Goal: Task Accomplishment & Management: Complete application form

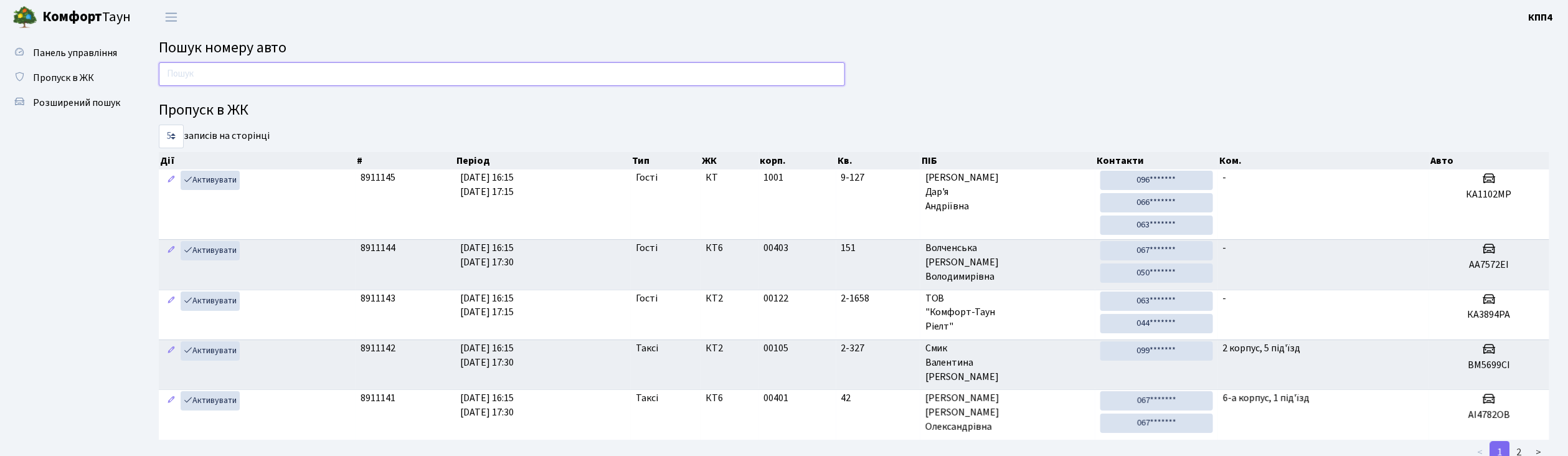
click at [504, 73] on input "text" at bounding box center [501, 74] width 686 height 24
click at [258, 79] on input "text" at bounding box center [501, 74] width 686 height 24
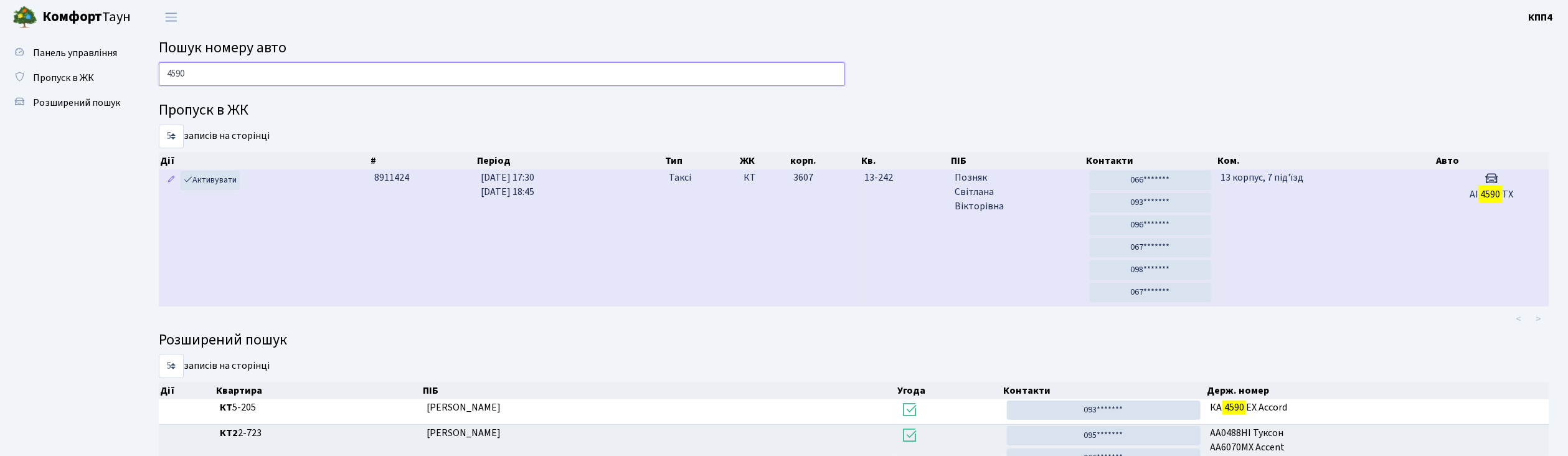
type input "4590"
click at [1314, 249] on td "13 корпус, 7 під'їзд" at bounding box center [1325, 238] width 219 height 137
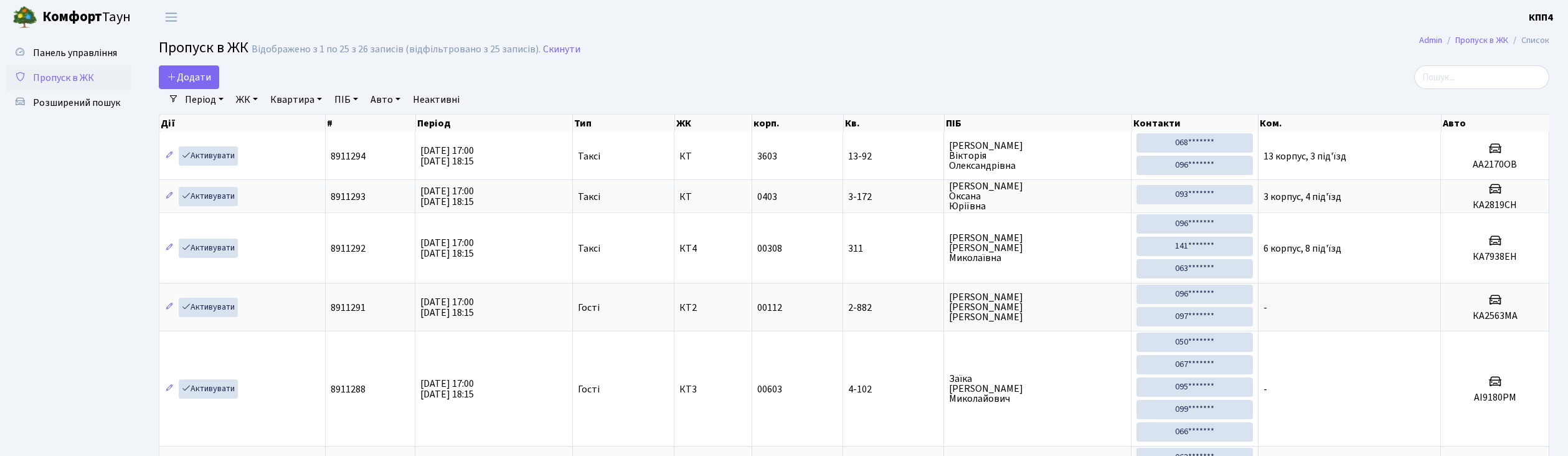
select select "25"
click at [203, 77] on span "Додати" at bounding box center [188, 77] width 44 height 14
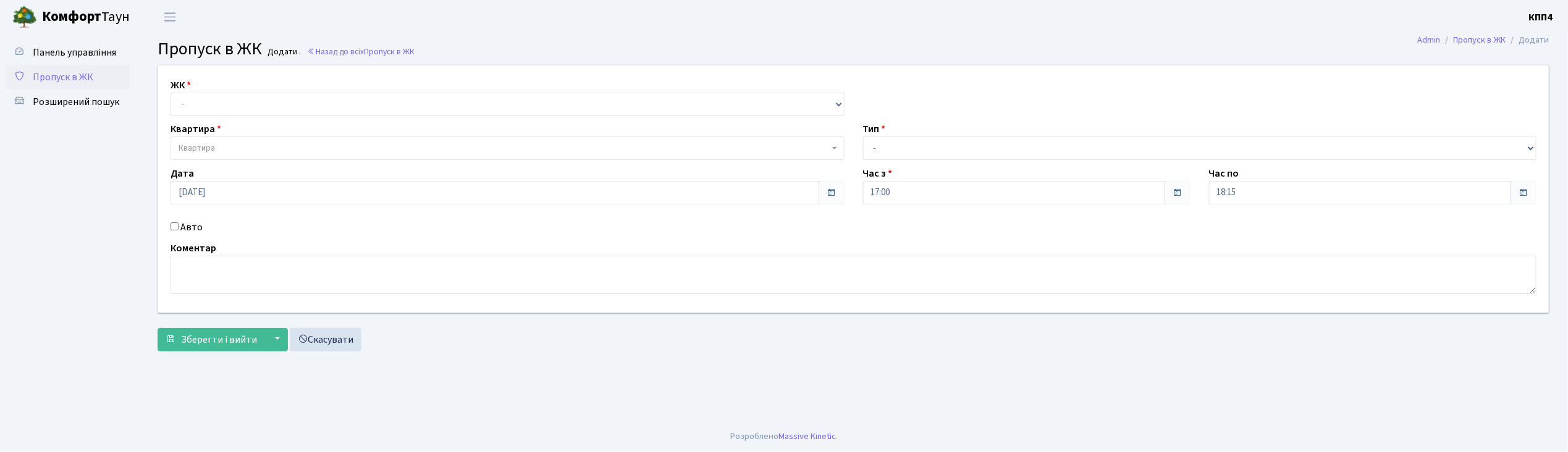
click at [173, 226] on input "Авто" at bounding box center [175, 226] width 8 height 8
checkbox input "true"
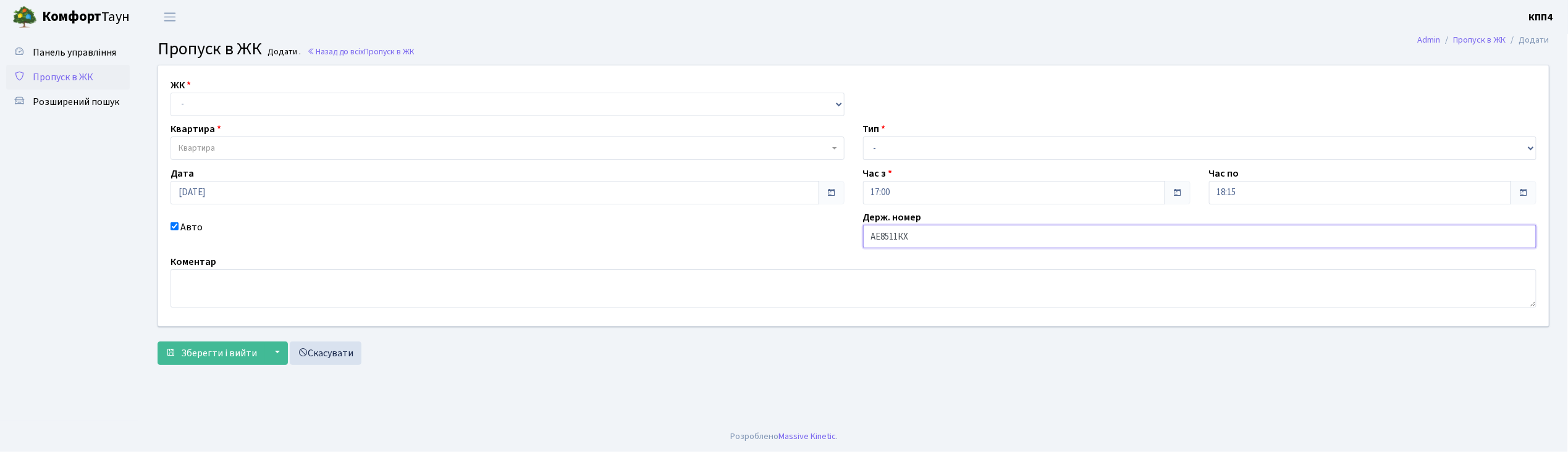
type input "АЕ8511КХ"
click at [300, 109] on select "- КТ, вул. Регенераторна, 4 КТ2, просп. [STREET_ADDRESS] [STREET_ADDRESS] [PERS…" at bounding box center [507, 104] width 674 height 24
select select "271"
click at [171, 93] on select "- КТ, вул. Регенераторна, 4 КТ2, просп. [STREET_ADDRESS] [STREET_ADDRESS] [PERS…" at bounding box center [507, 104] width 674 height 24
select select
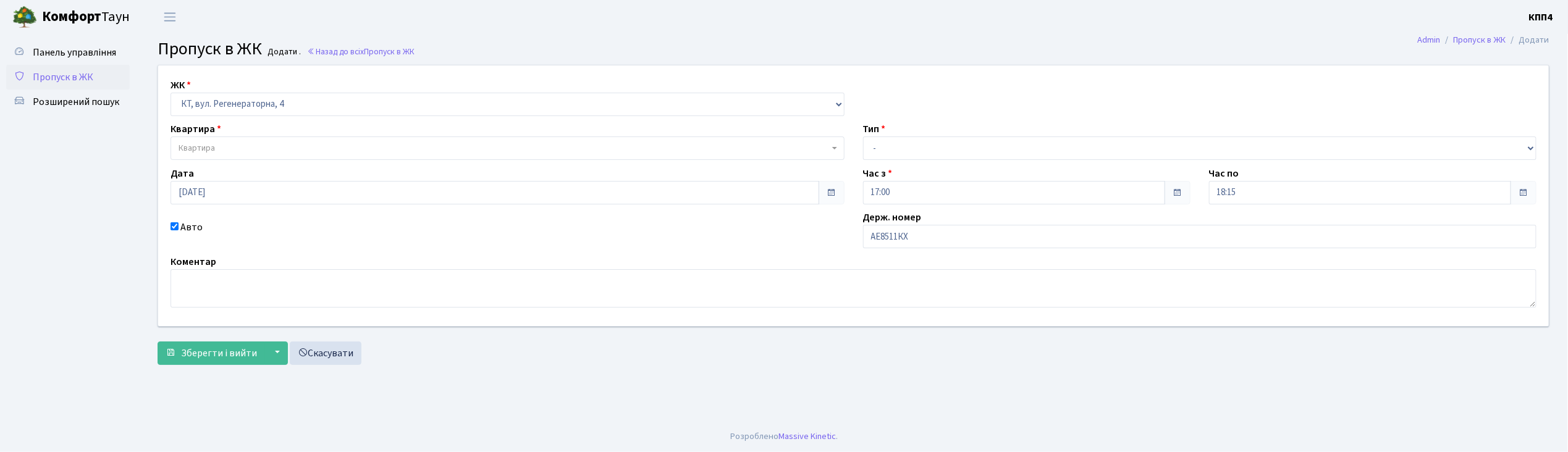
click at [311, 139] on span "Квартира" at bounding box center [507, 148] width 674 height 24
click at [185, 173] on input "15103" at bounding box center [507, 172] width 668 height 19
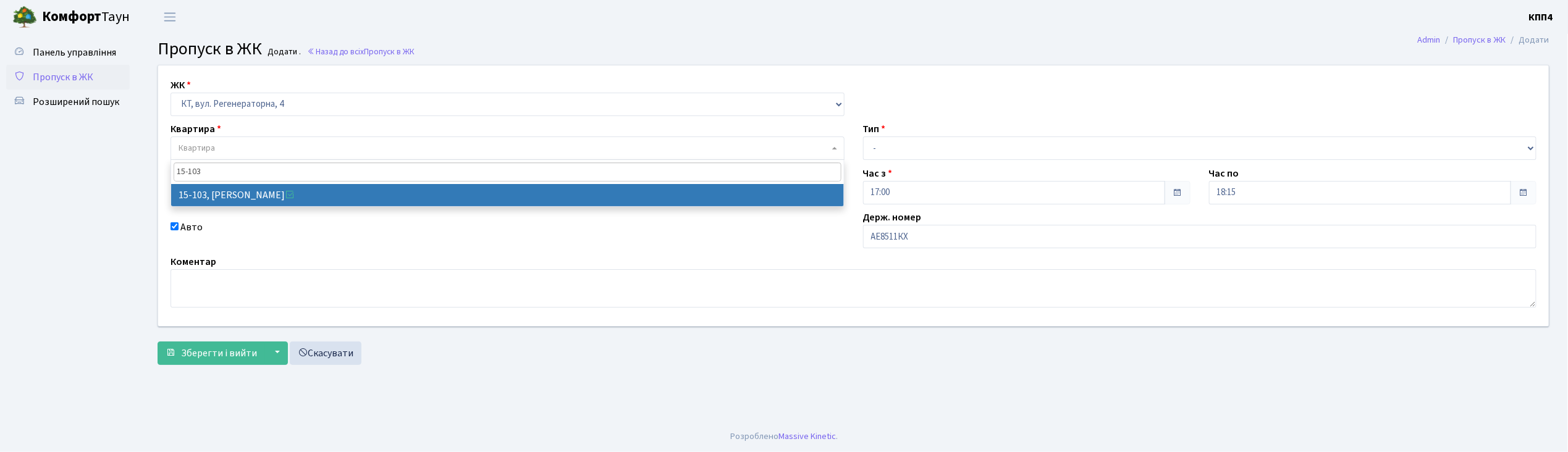
type input "15-103"
select select "8878"
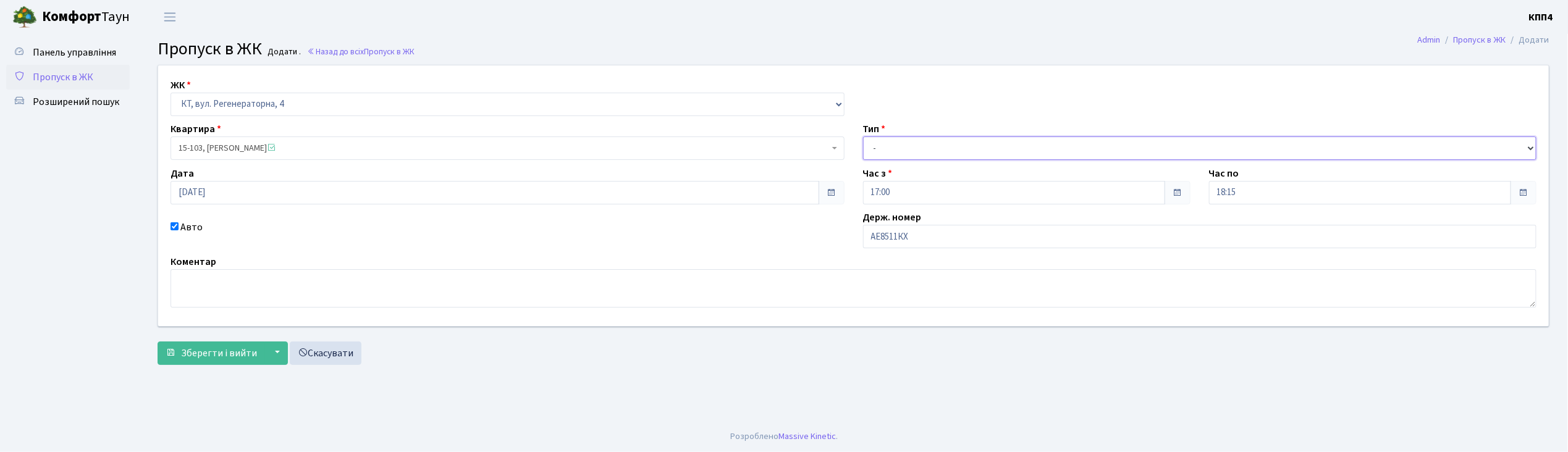
drag, startPoint x: 893, startPoint y: 149, endPoint x: 893, endPoint y: 159, distance: 10.0
click at [893, 149] on select "- Доставка Таксі Гості Сервіс" at bounding box center [1200, 148] width 674 height 24
select select "3"
click at [863, 136] on select "- Доставка Таксі Гості Сервіс" at bounding box center [1200, 148] width 674 height 24
click at [250, 355] on span "Зберегти і вийти" at bounding box center [218, 353] width 76 height 13
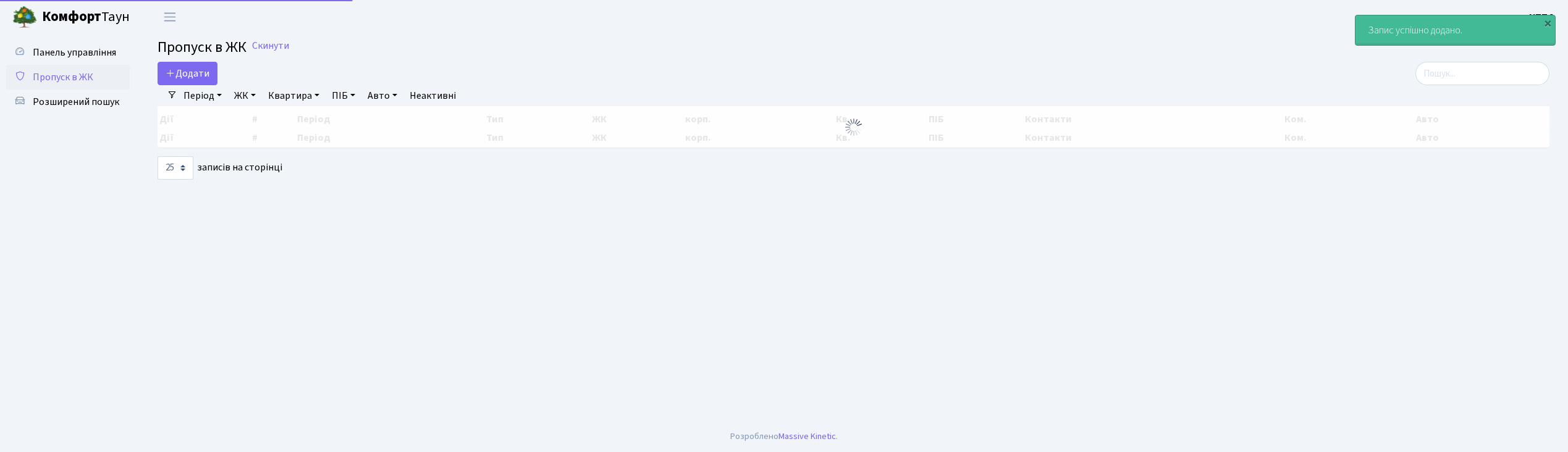
select select "25"
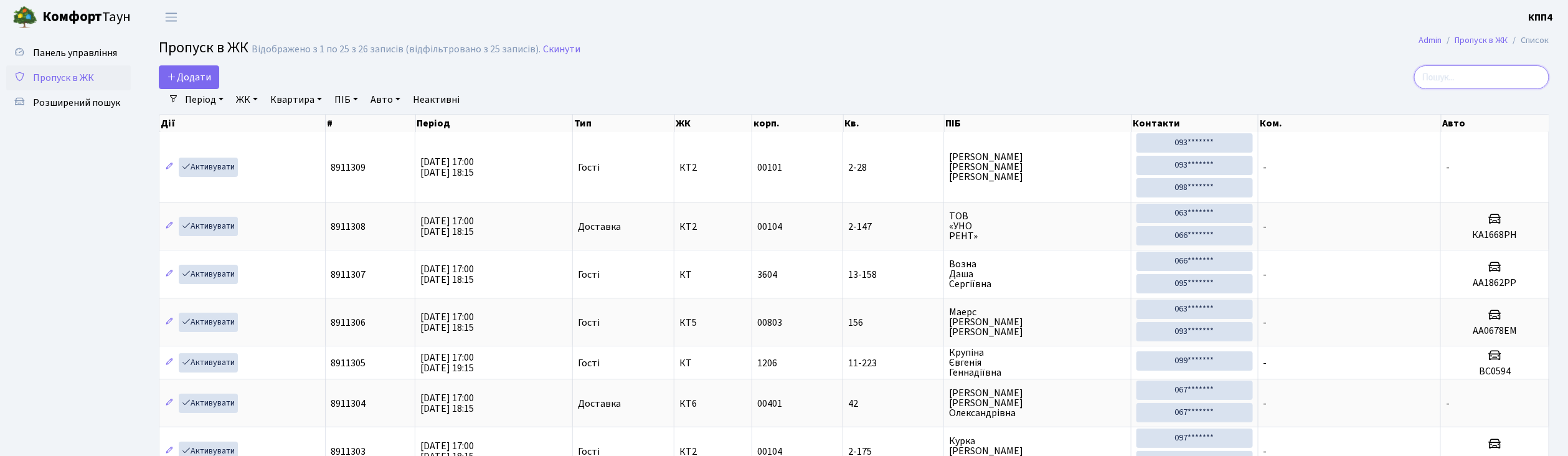
click at [1454, 87] on input "search" at bounding box center [1481, 77] width 135 height 24
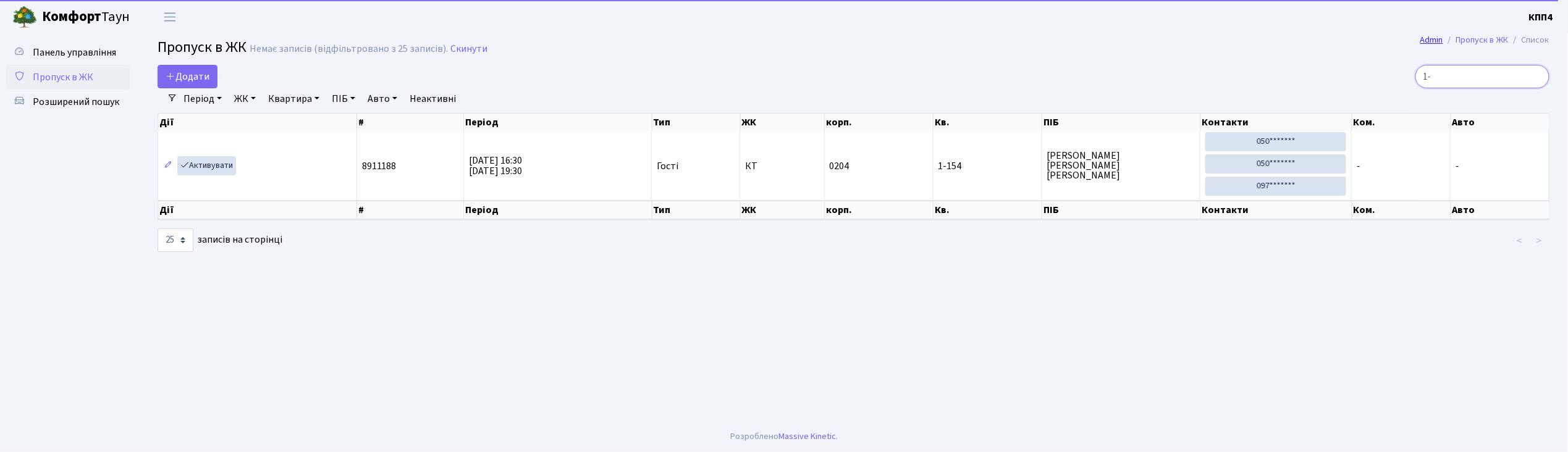
type input "1"
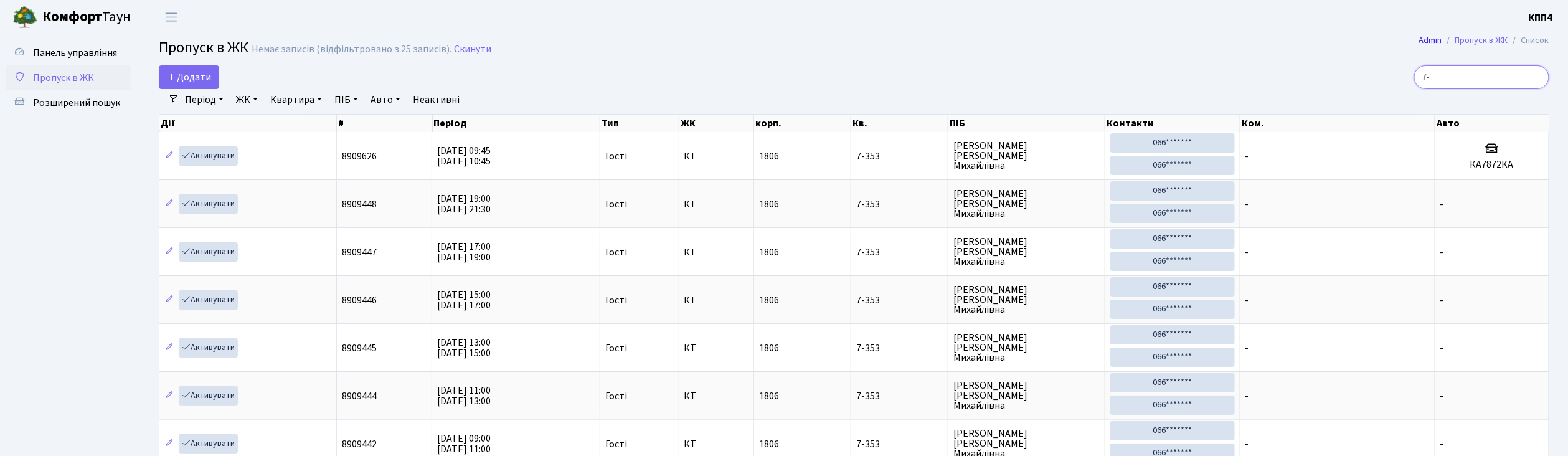
type input "7"
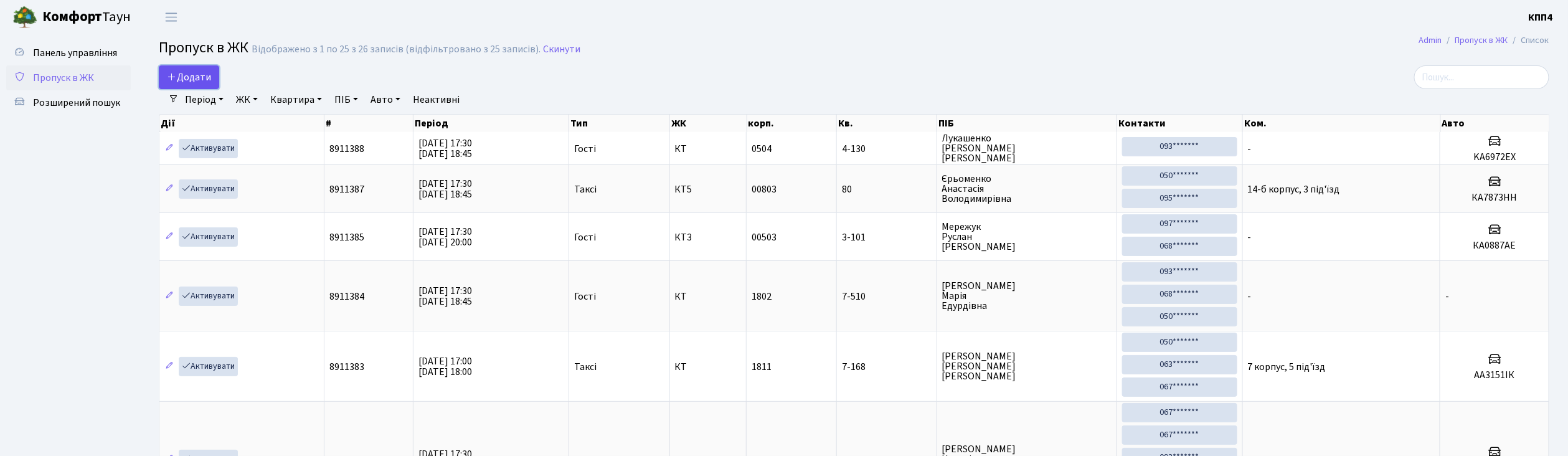
click at [207, 85] on link "Додати" at bounding box center [188, 77] width 60 height 24
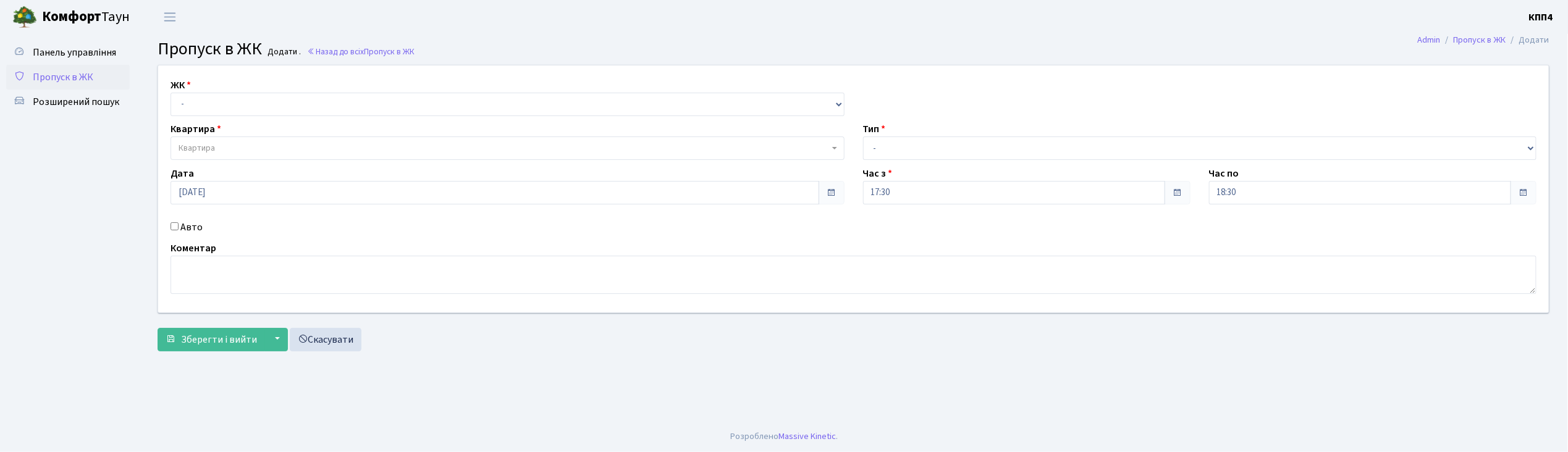
click at [173, 226] on input "Авто" at bounding box center [175, 226] width 8 height 8
checkbox input "true"
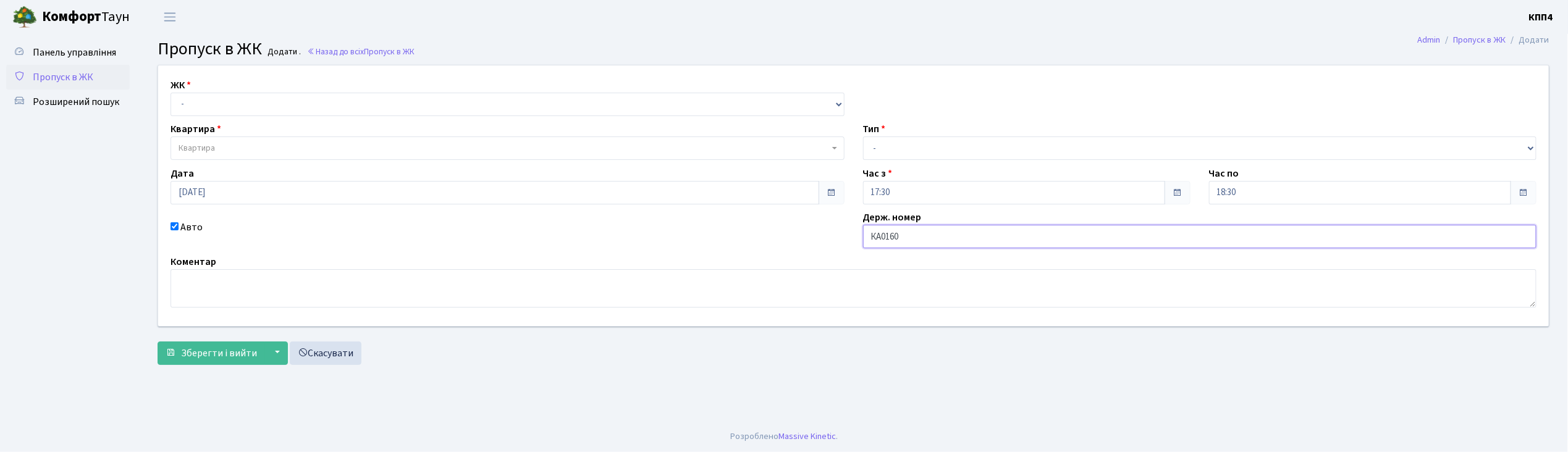
type input "КА0160РО"
click at [910, 144] on select "- Доставка Таксі Гості Сервіс" at bounding box center [1200, 148] width 674 height 24
select select "3"
click at [863, 136] on select "- Доставка Таксі Гості Сервіс" at bounding box center [1200, 148] width 674 height 24
click at [397, 103] on select "- КТ, вул. Регенераторна, 4 КТ2, просп. Соборності, 17 КТ3, вул. Березнева, 16 …" at bounding box center [507, 104] width 674 height 24
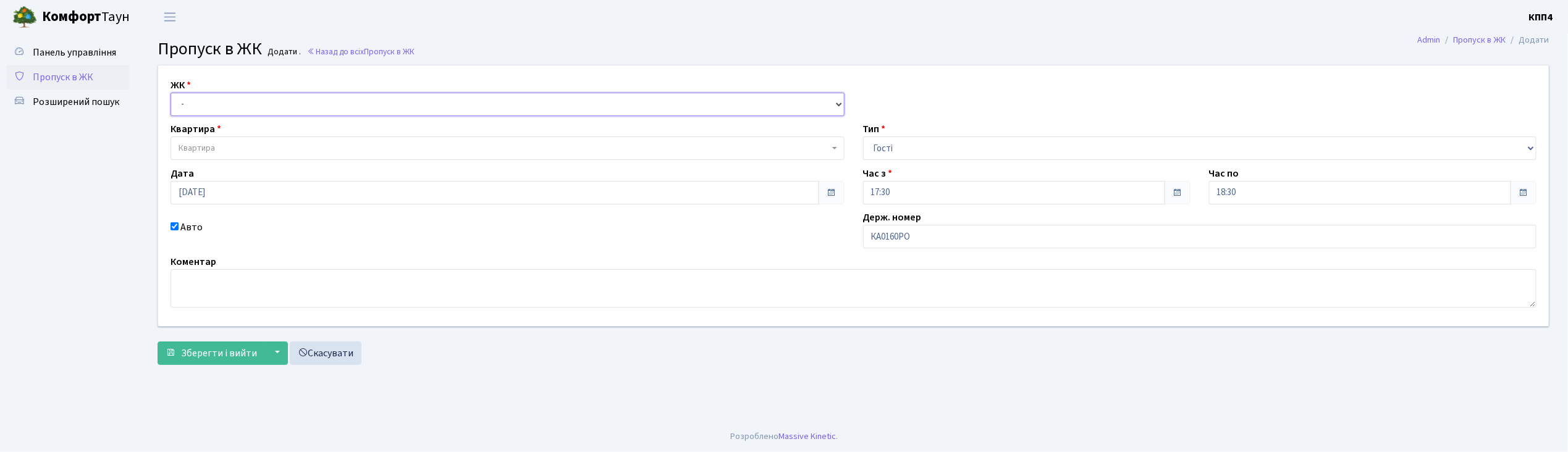
select select "271"
click at [171, 93] on select "- КТ, вул. Регенераторна, 4 КТ2, просп. Соборності, 17 КТ3, вул. Березнева, 16 …" at bounding box center [507, 104] width 674 height 24
select select
click at [386, 138] on span "Квартира" at bounding box center [507, 148] width 674 height 24
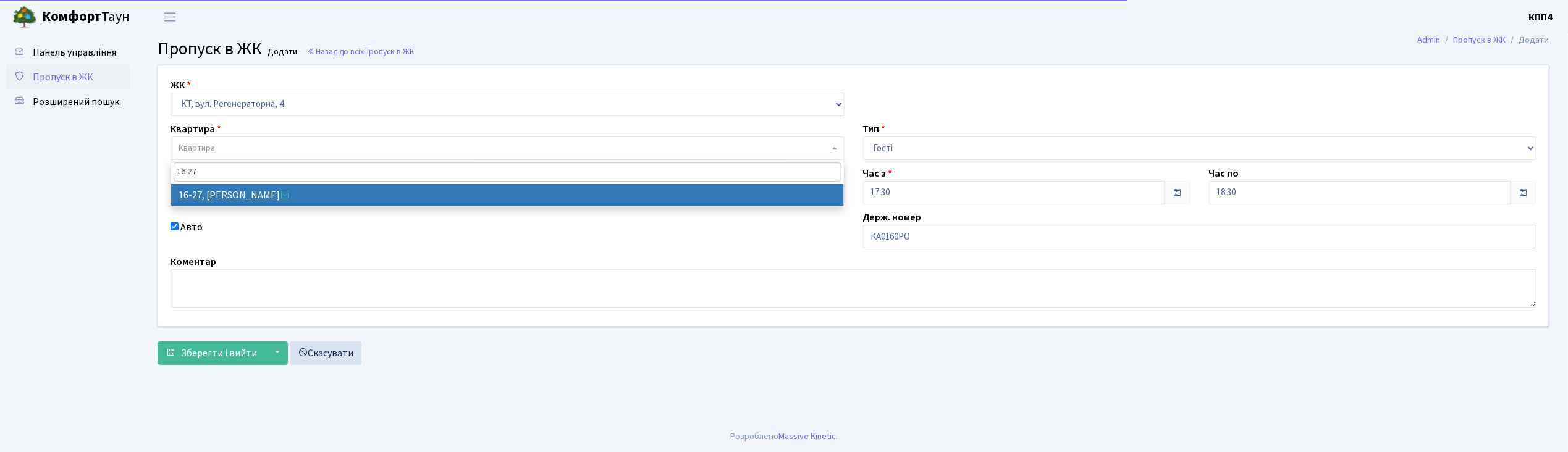
type input "16-27"
select select "8588"
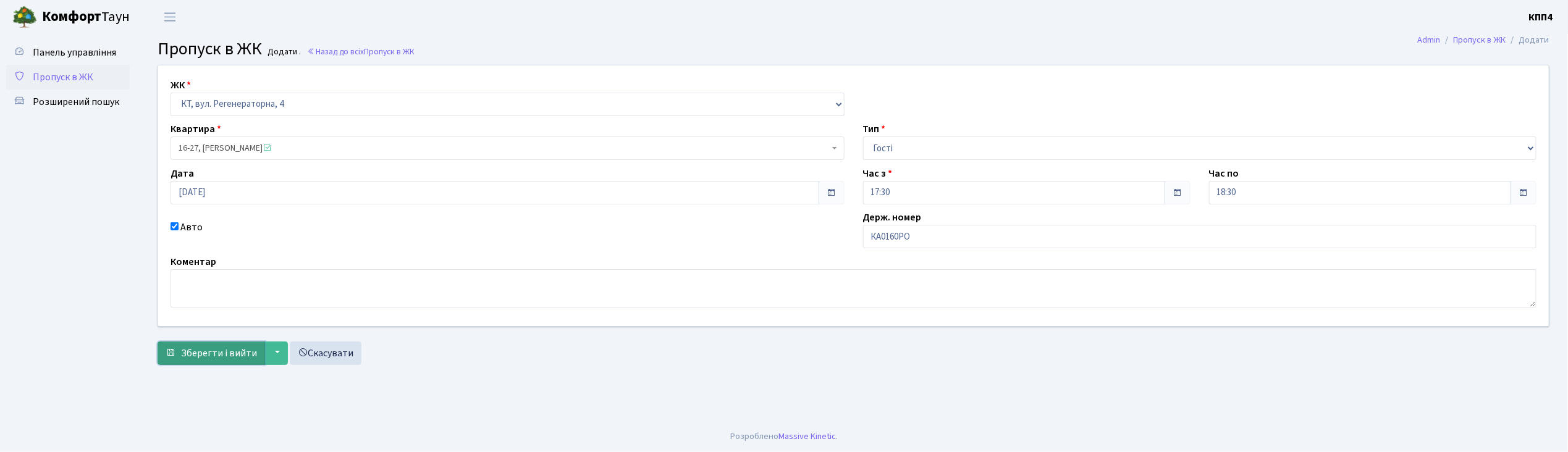
click at [237, 347] on span "Зберегти і вийти" at bounding box center [218, 353] width 76 height 13
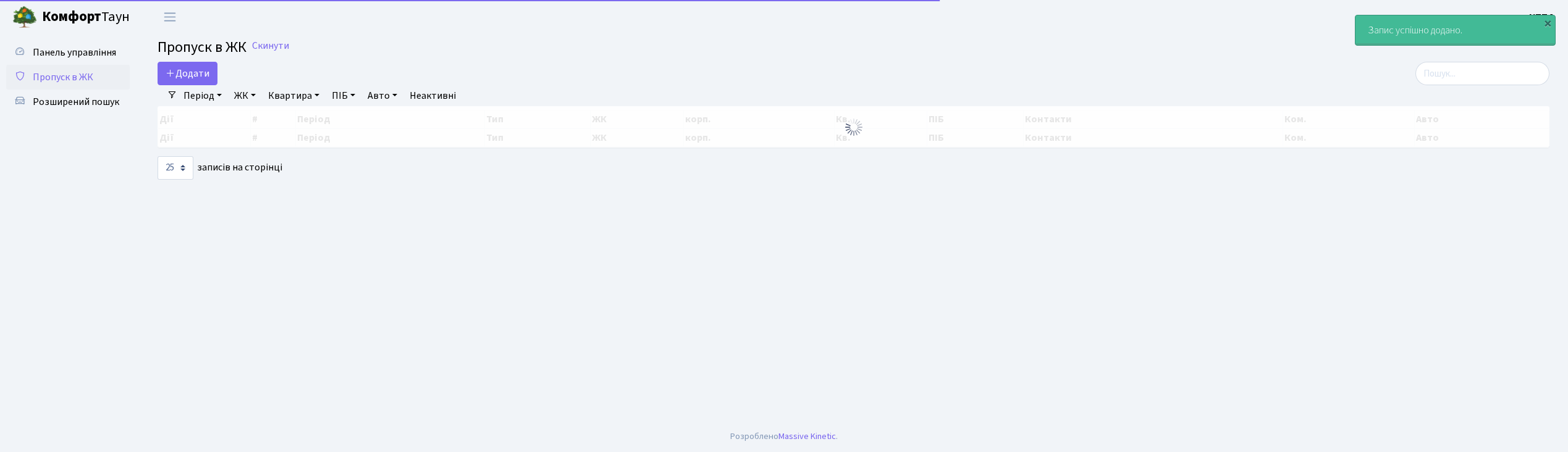
select select "25"
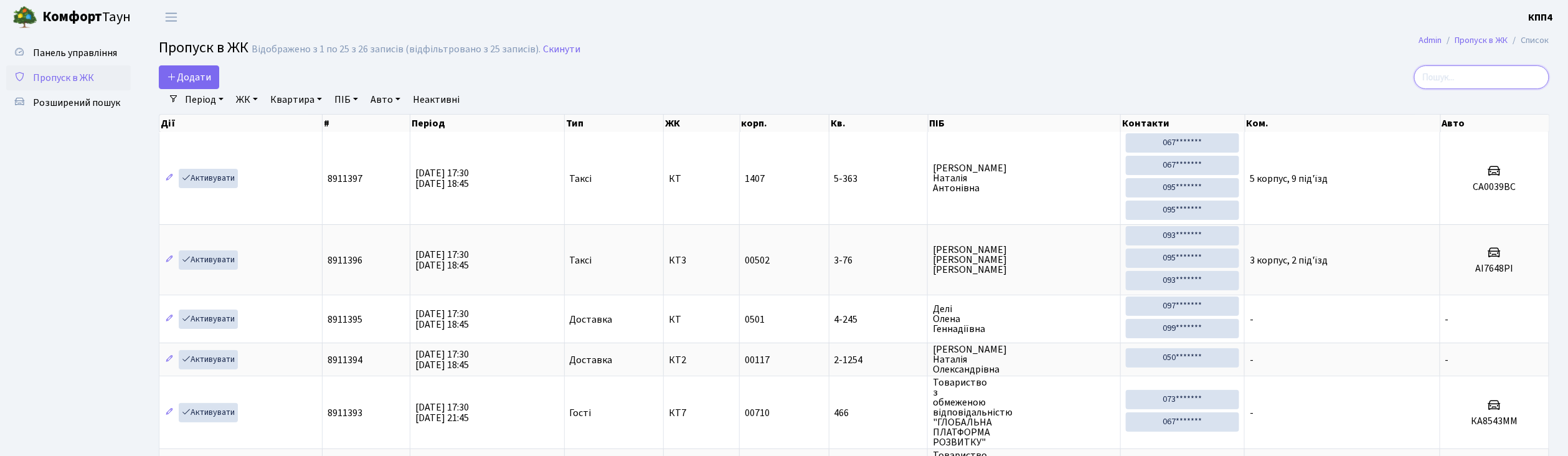
click at [1481, 80] on input "search" at bounding box center [1481, 77] width 135 height 24
click at [196, 71] on span "Додати" at bounding box center [188, 77] width 44 height 14
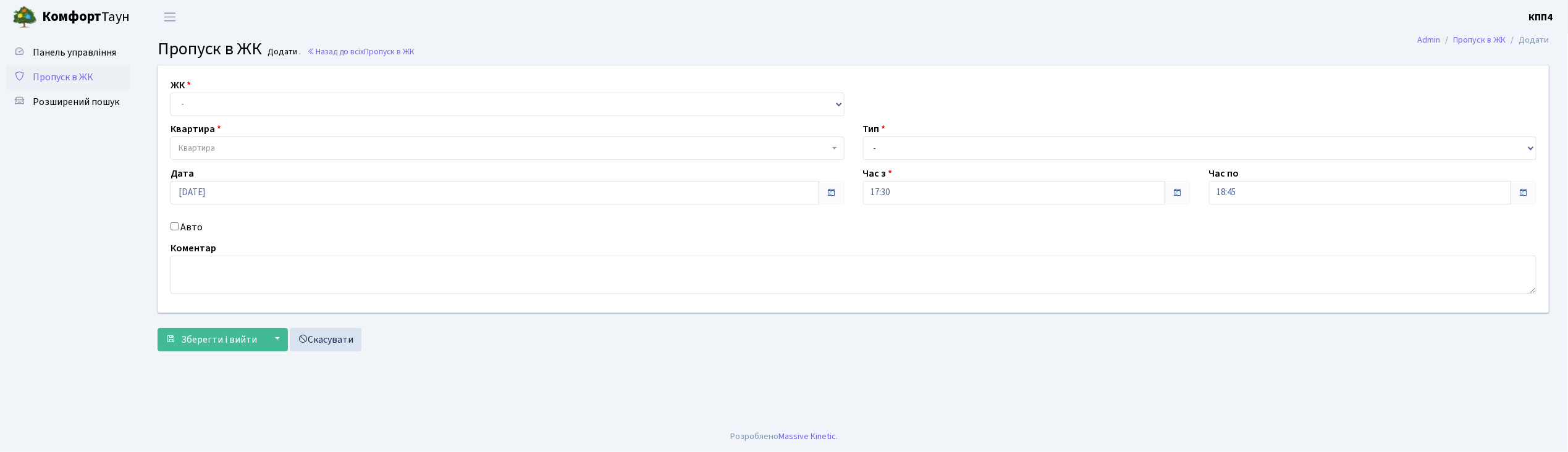
click at [85, 75] on span "Пропуск в ЖК" at bounding box center [63, 77] width 60 height 13
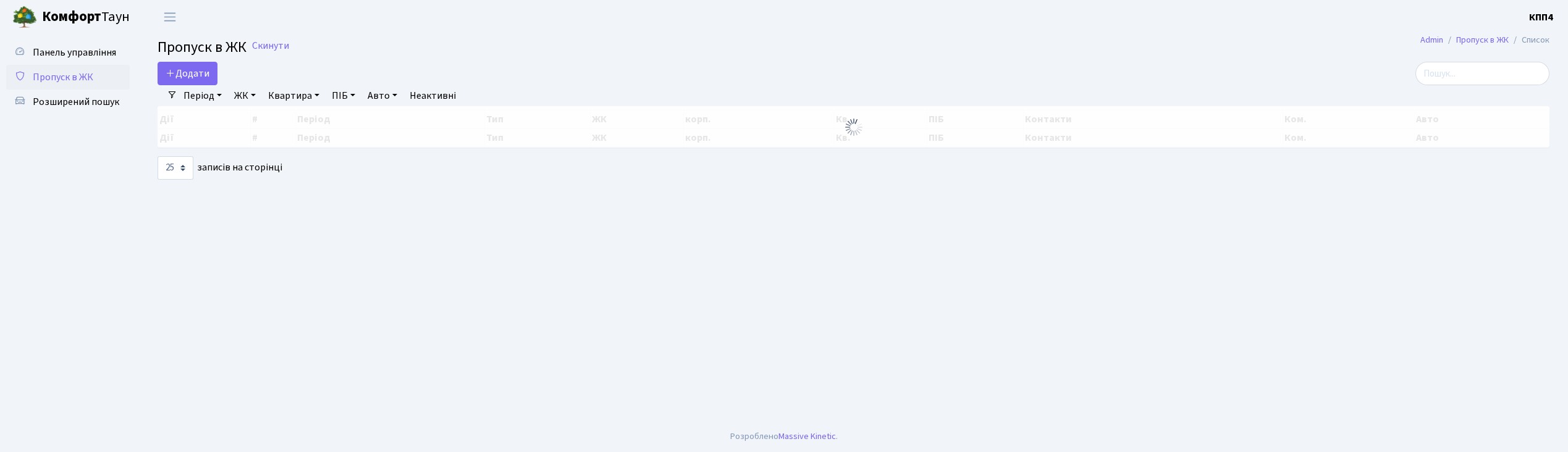
select select "25"
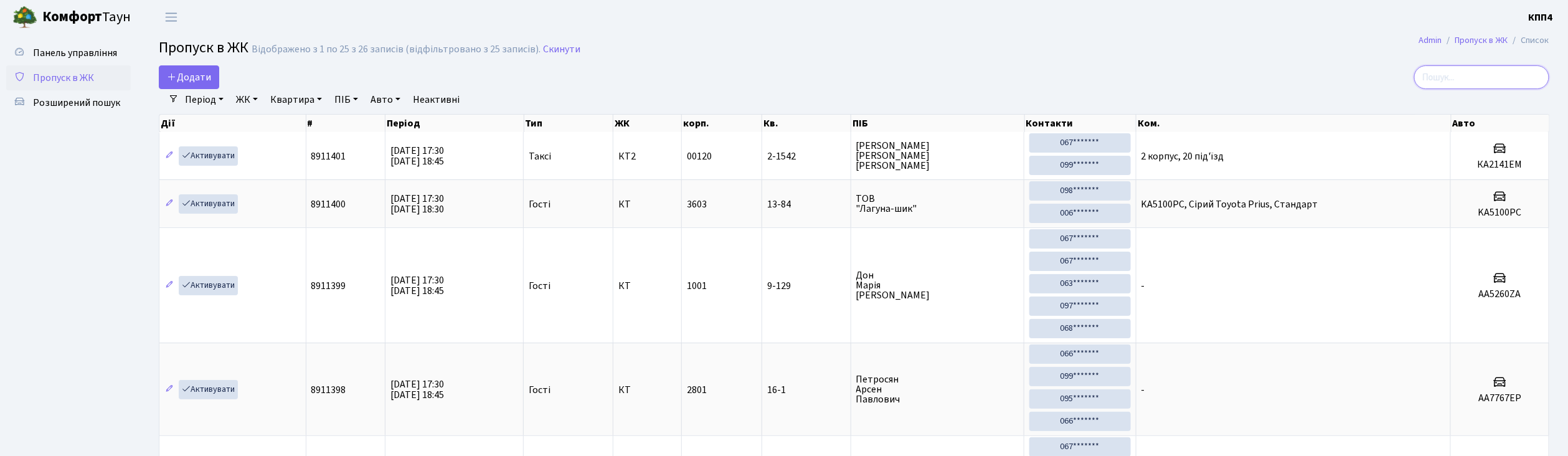
click at [1460, 75] on input "search" at bounding box center [1481, 77] width 135 height 24
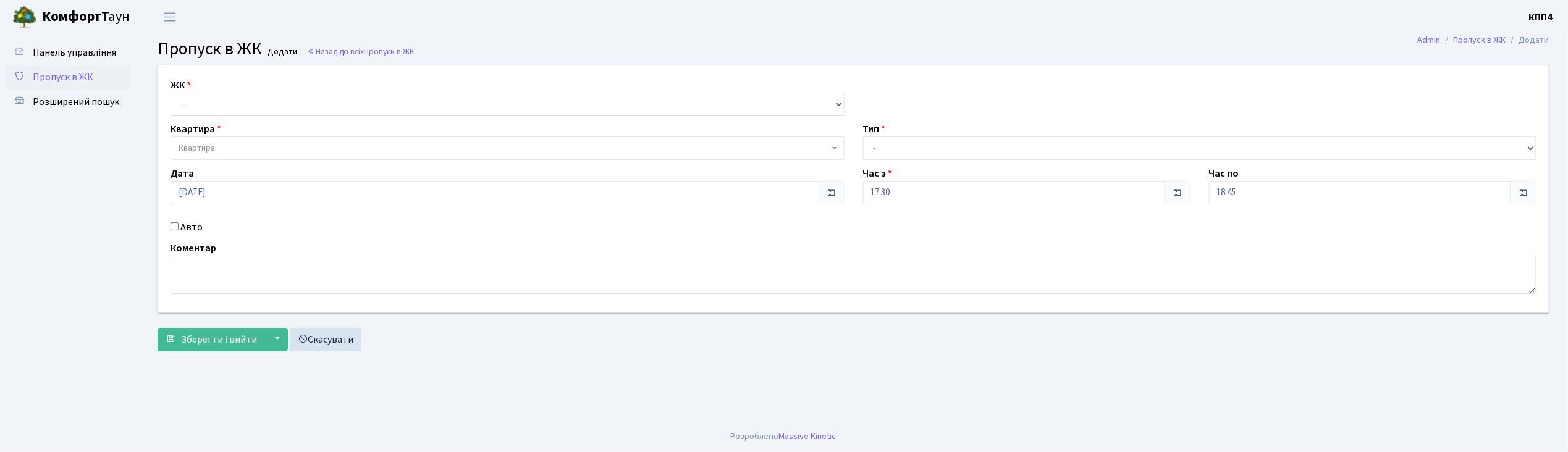
click at [174, 228] on input "Авто" at bounding box center [175, 226] width 8 height 8
checkbox input "true"
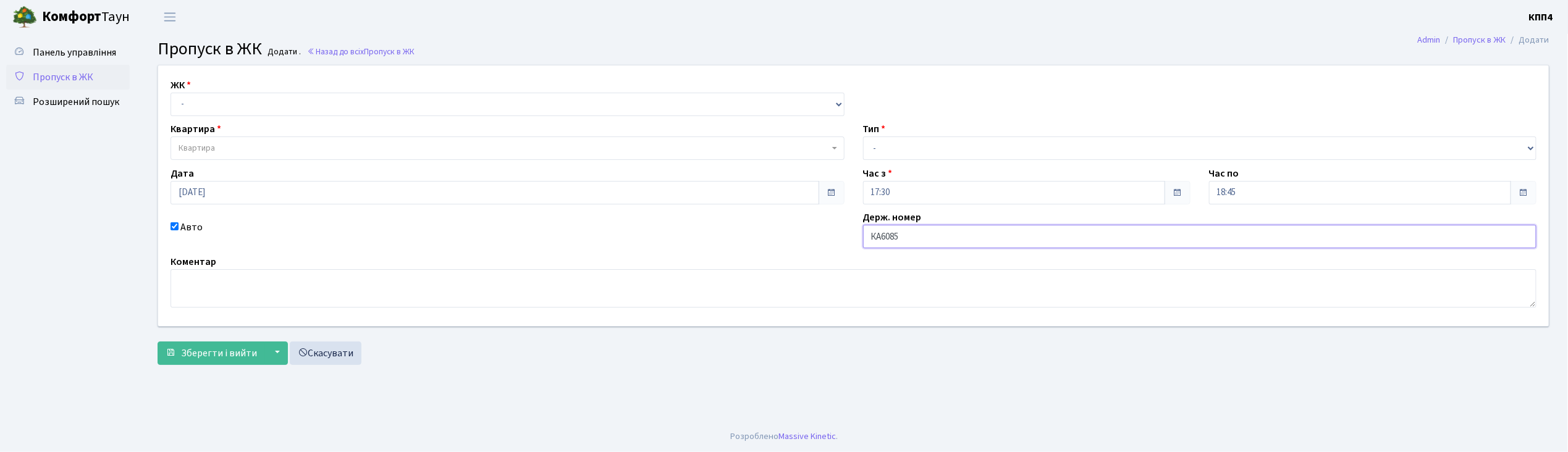
click at [936, 240] on input "КА6085" at bounding box center [1200, 236] width 674 height 24
type input "КА6085ІО"
click at [239, 102] on select "- КТ, вул. Регенераторна, 4 КТ2, просп. [STREET_ADDRESS] [STREET_ADDRESS] [PERS…" at bounding box center [507, 104] width 674 height 24
select select "295"
click at [171, 93] on select "- КТ, вул. Регенераторна, 4 КТ2, просп. [STREET_ADDRESS] [STREET_ADDRESS] [PERS…" at bounding box center [507, 104] width 674 height 24
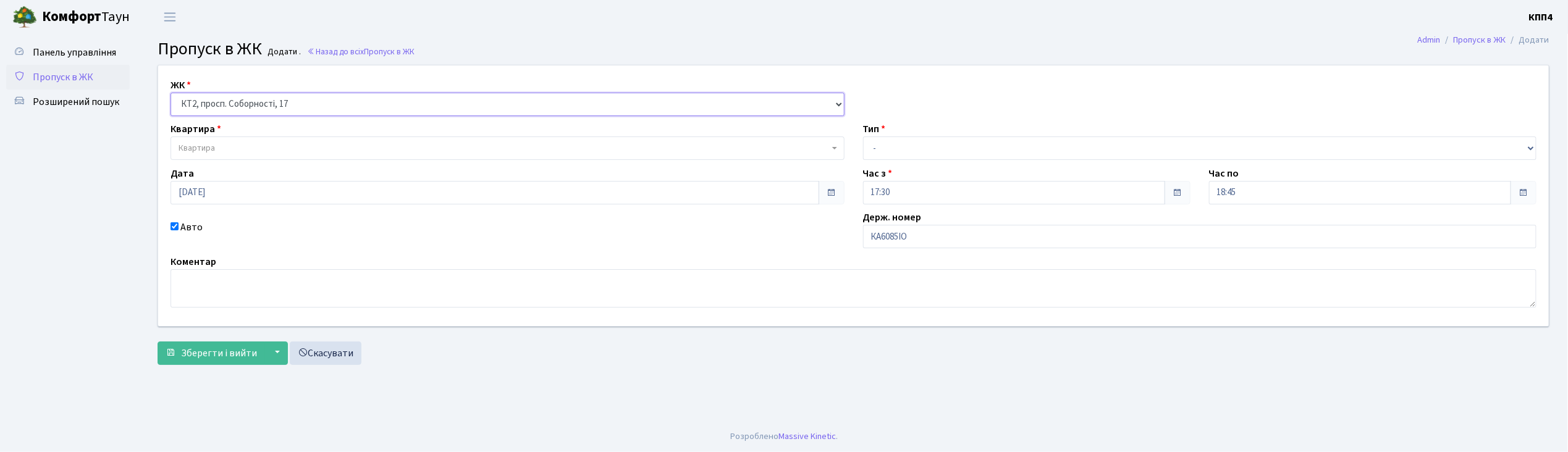
select select
click at [252, 144] on span "Квартира" at bounding box center [504, 148] width 651 height 12
click at [235, 166] on input "15-25" at bounding box center [507, 172] width 668 height 19
type input "15-"
click at [294, 102] on select "- КТ, вул. Регенераторна, 4 КТ2, просп. Соборності, 17 КТ3, вул. Березнева, 16 …" at bounding box center [507, 104] width 674 height 24
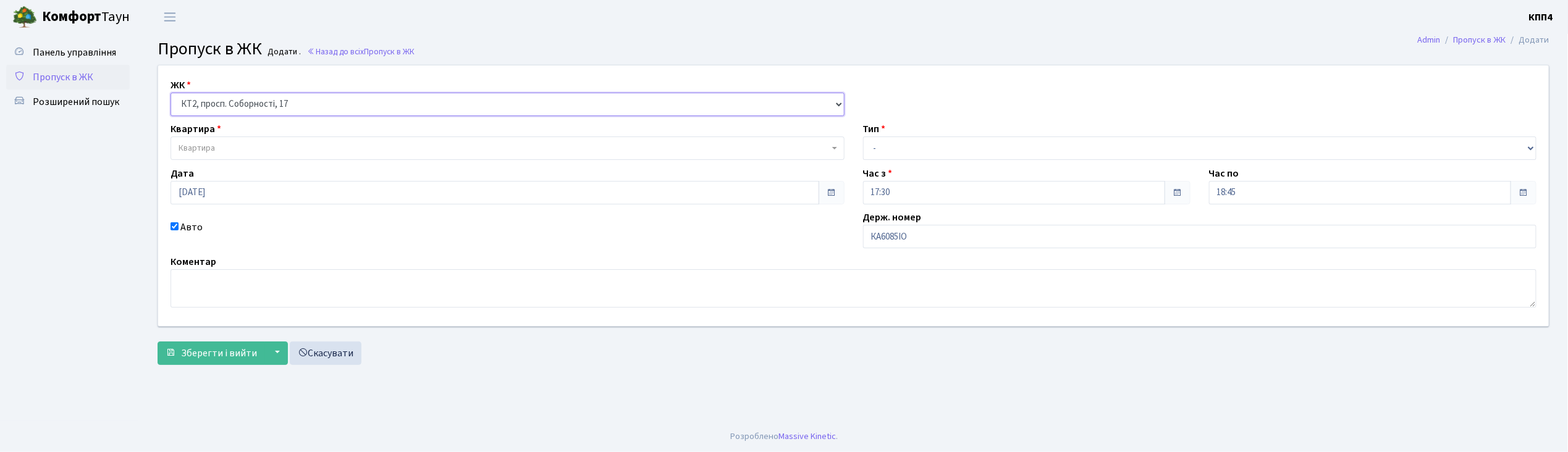
select select "271"
click at [171, 93] on select "- КТ, вул. Регенераторна, 4 КТ2, просп. Соборності, 17 КТ3, вул. Березнева, 16 …" at bounding box center [507, 104] width 674 height 24
select select
click at [263, 147] on span "Квартира" at bounding box center [504, 148] width 651 height 12
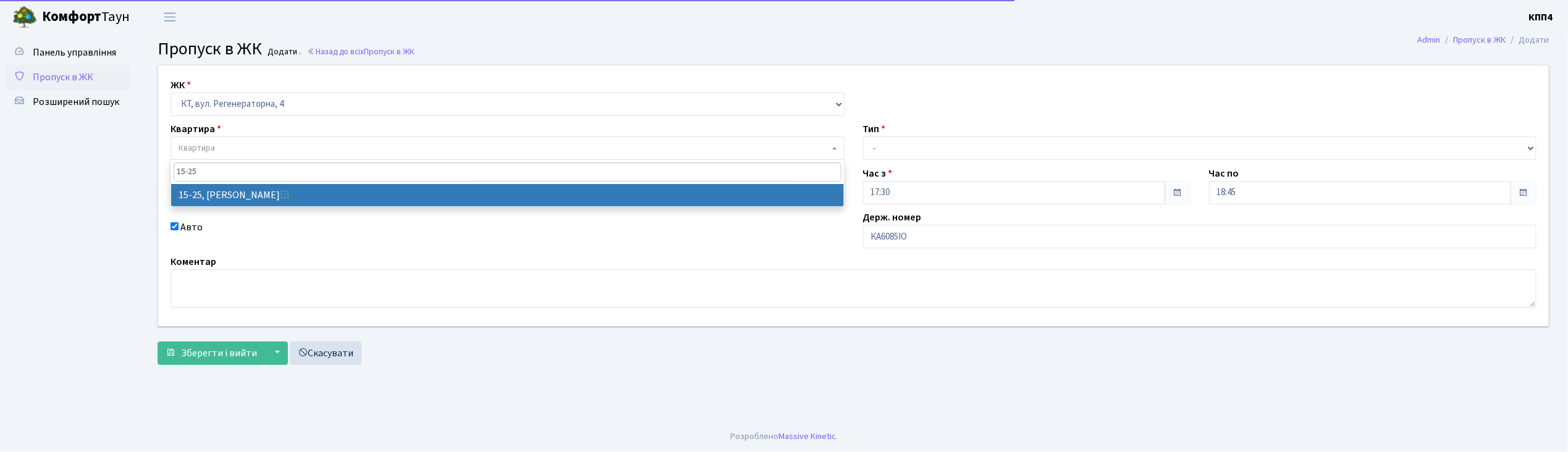
type input "15-25"
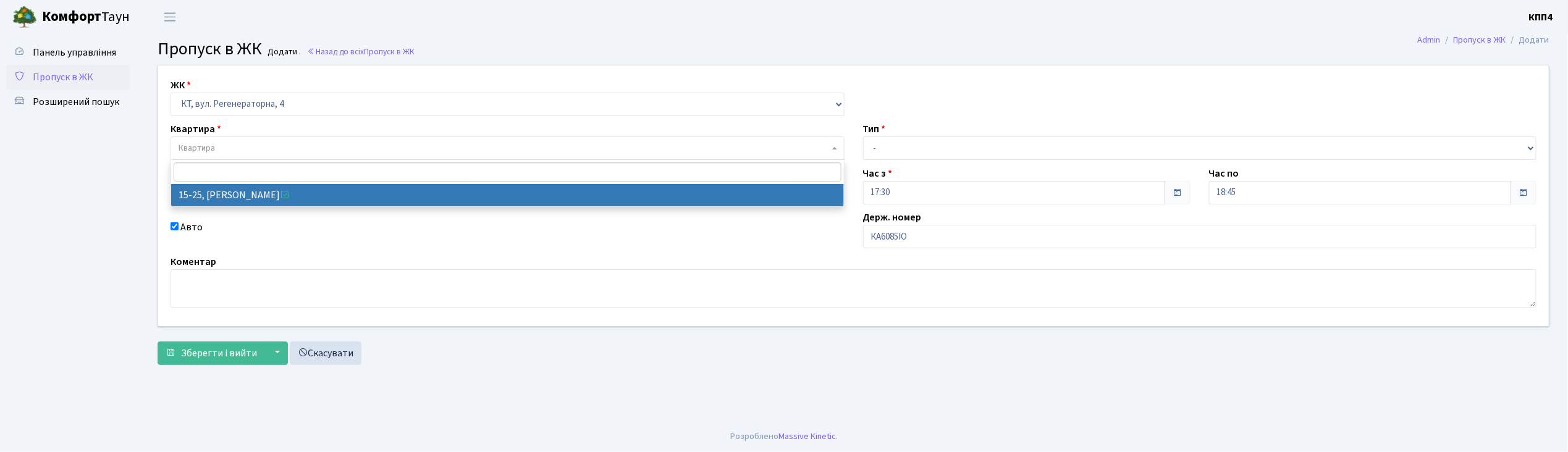
select select "8800"
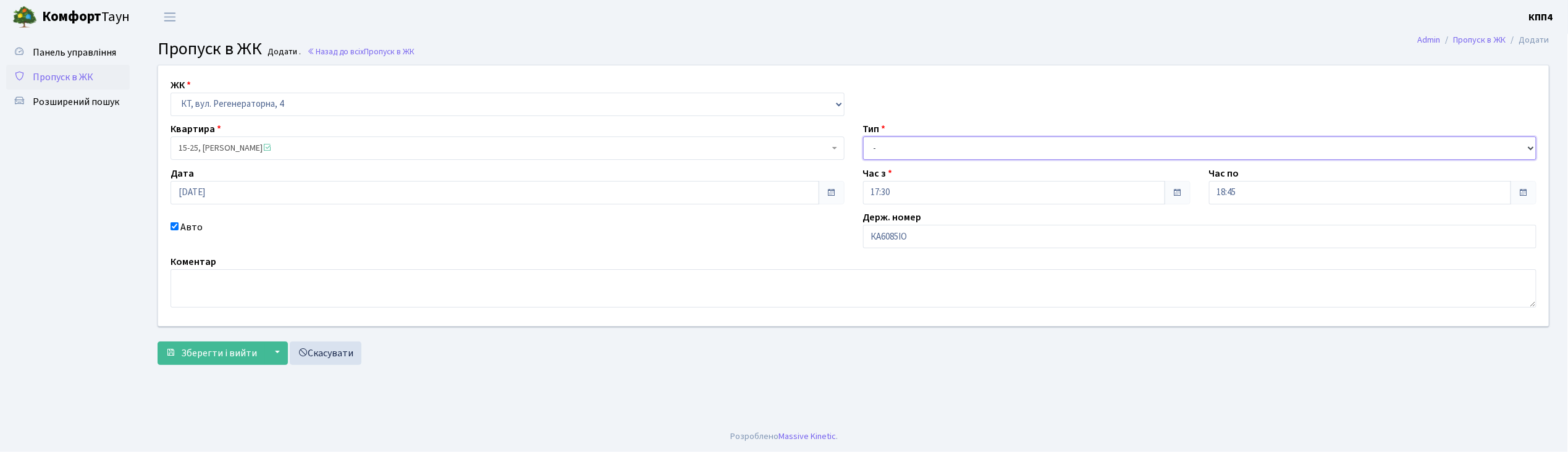
drag, startPoint x: 930, startPoint y: 140, endPoint x: 935, endPoint y: 154, distance: 14.9
click at [930, 140] on select "- Доставка Таксі Гості Сервіс" at bounding box center [1200, 148] width 674 height 24
select select "3"
click at [863, 136] on select "- Доставка Таксі Гості Сервіс" at bounding box center [1200, 148] width 674 height 24
click at [218, 354] on span "Зберегти і вийти" at bounding box center [218, 353] width 76 height 13
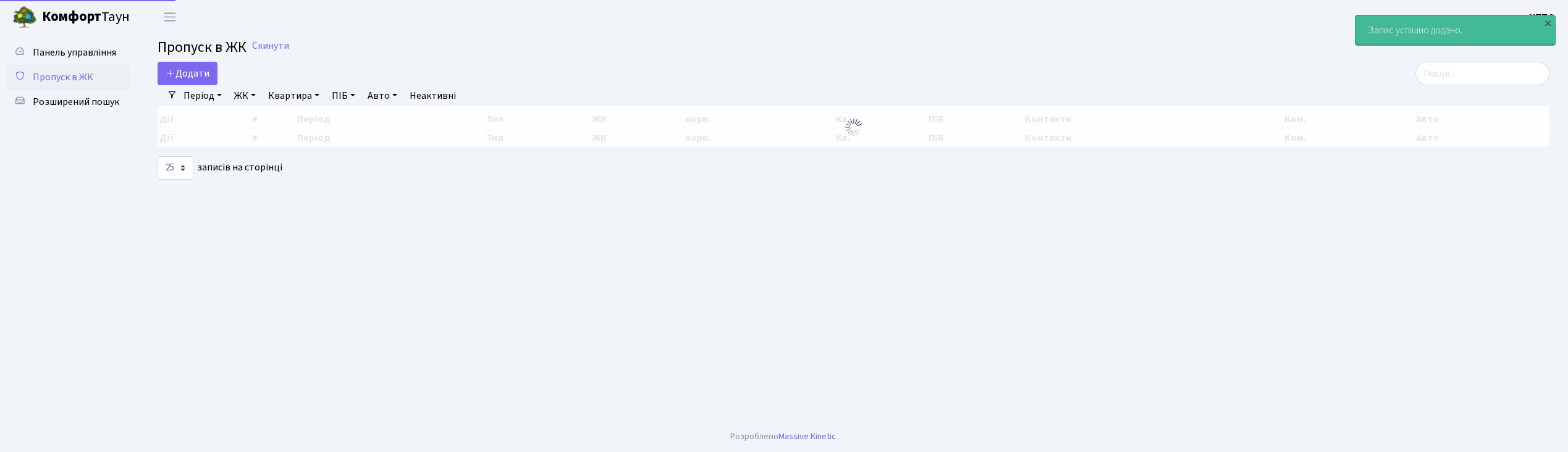
select select "25"
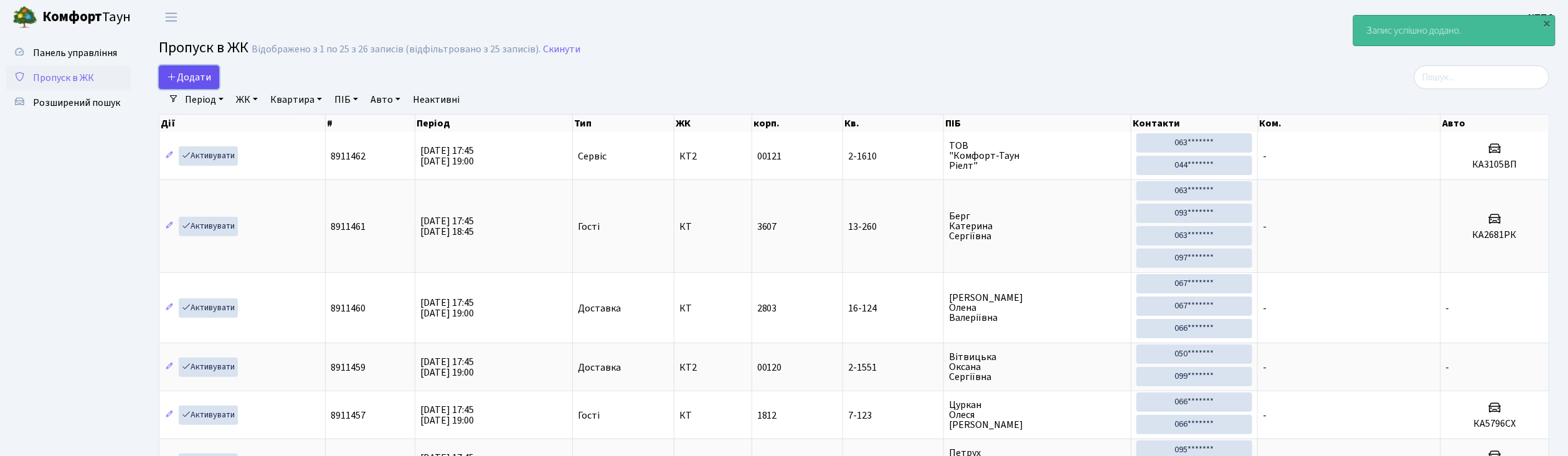
click at [199, 75] on span "Додати" at bounding box center [188, 77] width 44 height 14
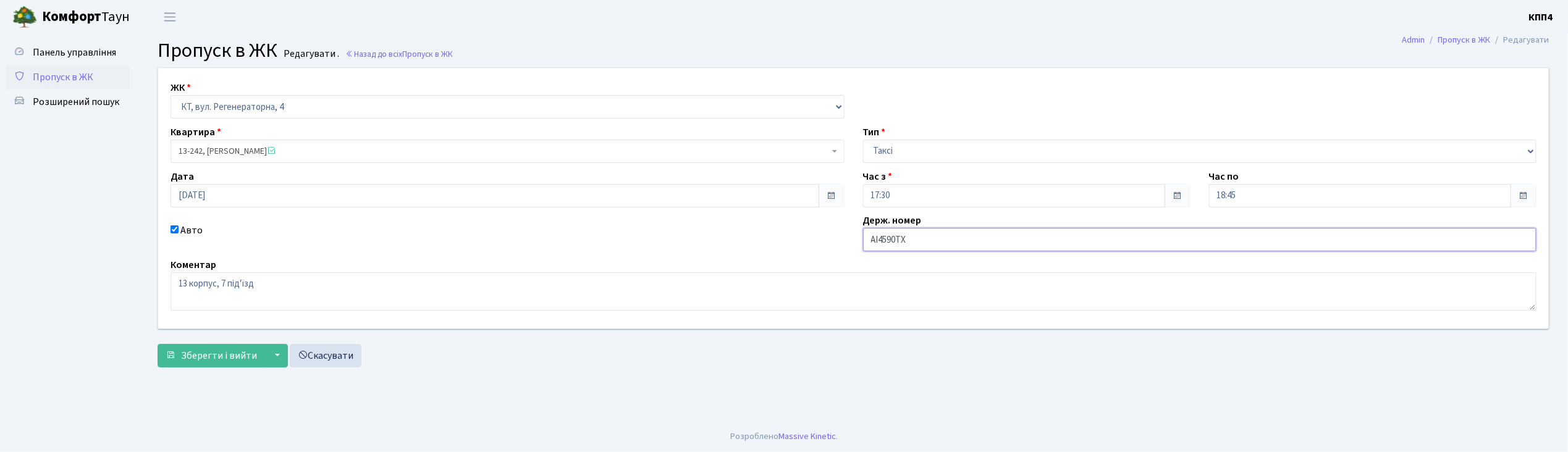
click at [902, 240] on input "АІ4590ТХ" at bounding box center [1200, 239] width 674 height 24
type input "АІ4590РХ"
click at [251, 356] on span "Зберегти і вийти" at bounding box center [218, 355] width 76 height 13
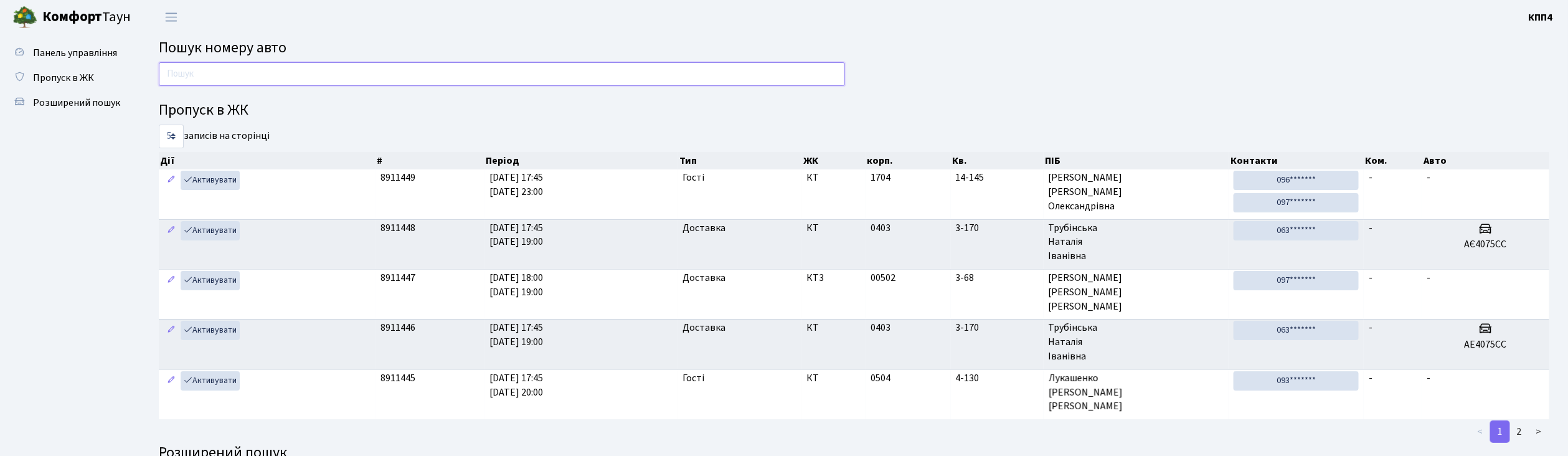
click at [227, 76] on input "text" at bounding box center [501, 74] width 686 height 24
click at [334, 75] on input "text" at bounding box center [501, 74] width 686 height 24
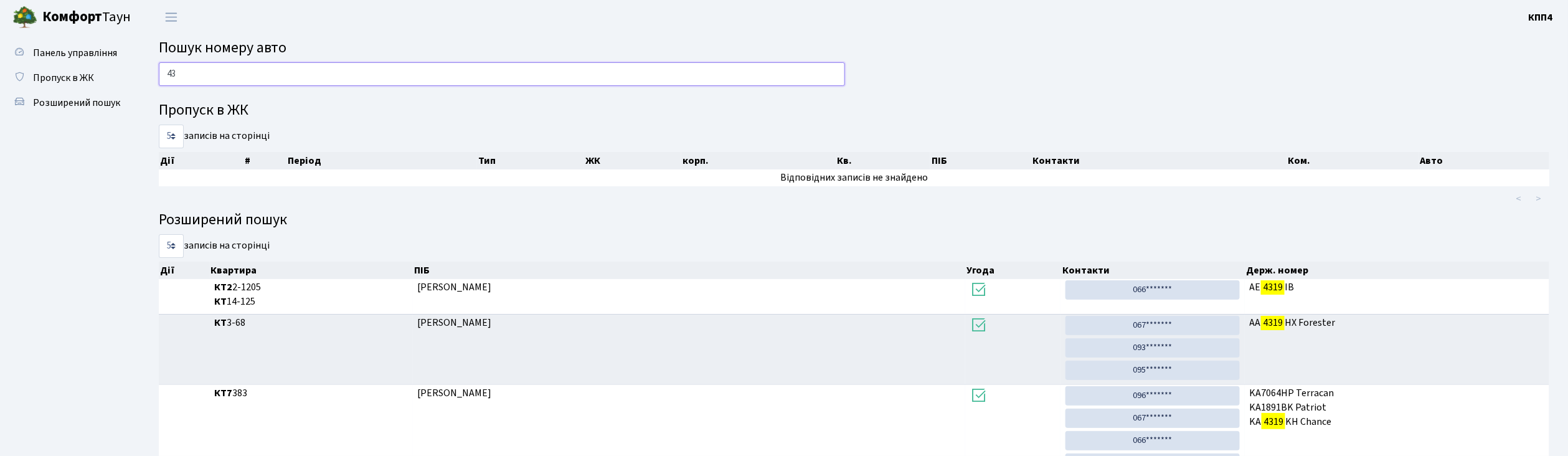
type input "4"
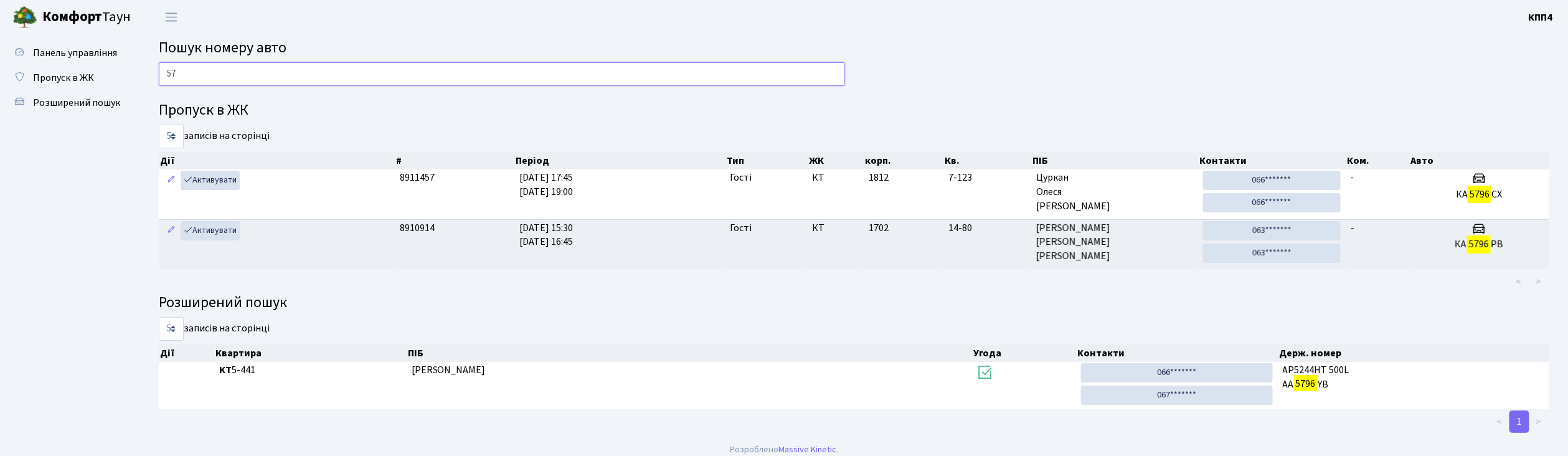
type input "5"
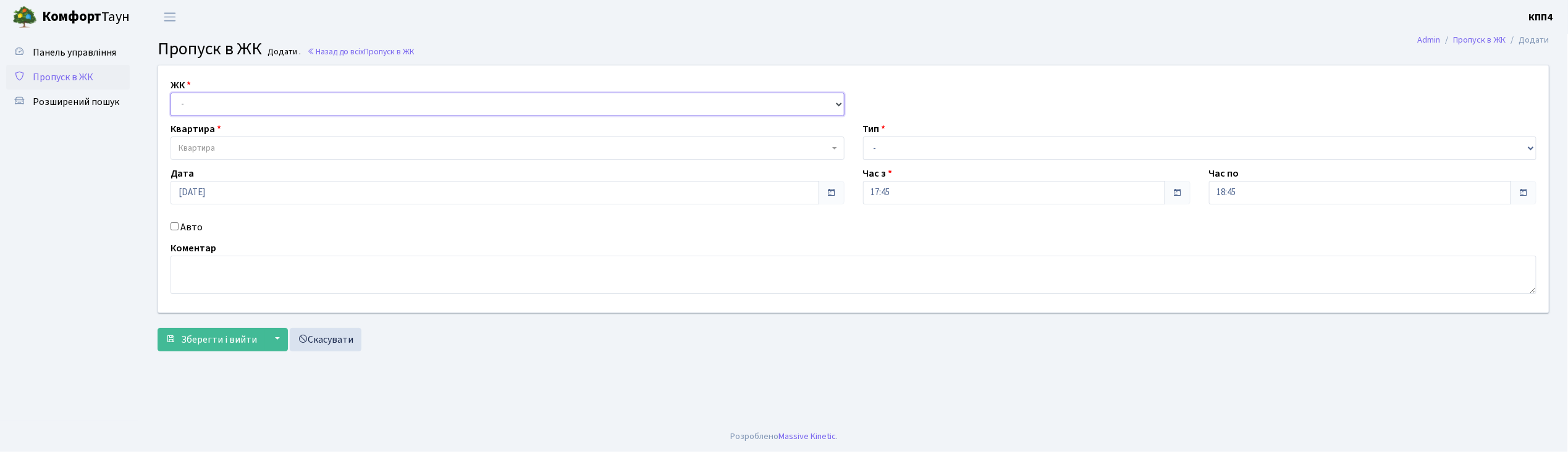
click at [214, 103] on select "- КТ, вул. Регенераторна, 4 КТ2, просп. [STREET_ADDRESS] [STREET_ADDRESS] [PERS…" at bounding box center [507, 104] width 674 height 24
click at [174, 230] on input "Авто" at bounding box center [175, 226] width 8 height 8
checkbox input "true"
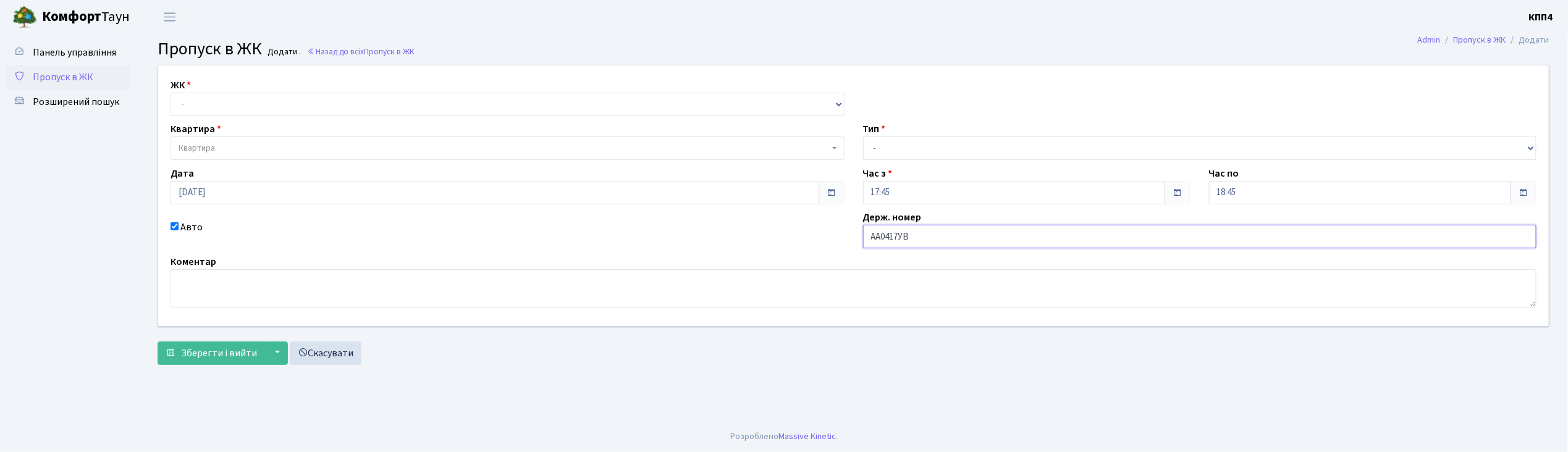
type input "АА0417УВ"
drag, startPoint x: 308, startPoint y: 97, endPoint x: 308, endPoint y: 111, distance: 14.0
click at [308, 97] on select "- КТ, вул. Регенераторна, 4 КТ2, просп. Соборності, 17 КТ3, вул. Березнева, 16 …" at bounding box center [507, 104] width 674 height 24
select select "271"
click at [171, 93] on select "- КТ, вул. Регенераторна, 4 КТ2, просп. Соборності, 17 КТ3, вул. Березнева, 16 …" at bounding box center [507, 104] width 674 height 24
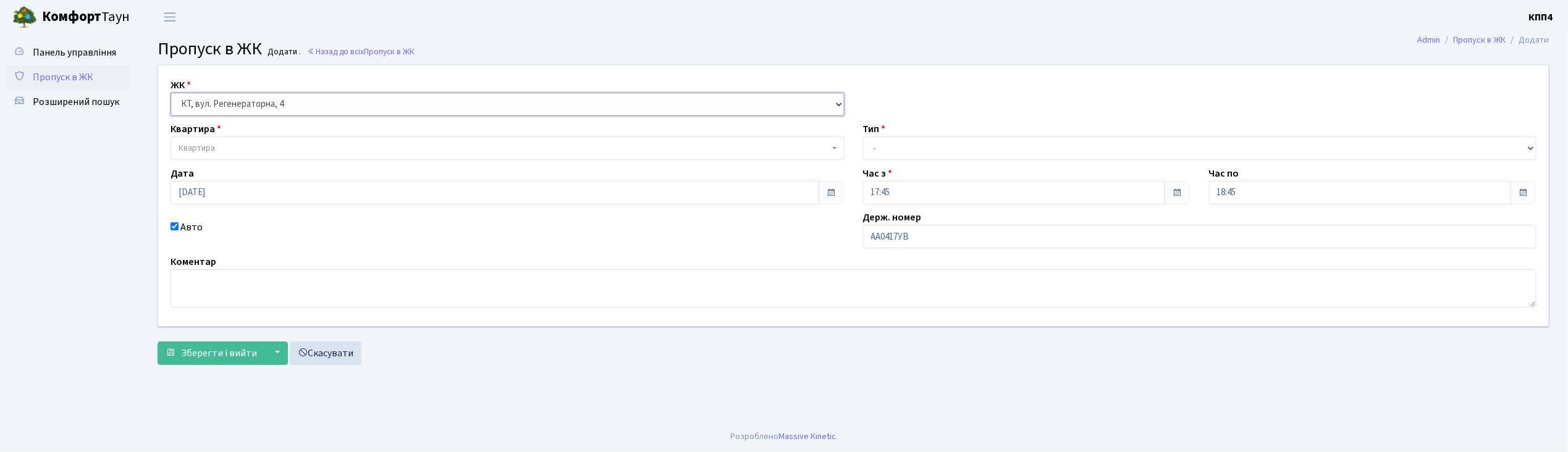
select select
click at [282, 150] on span "Квартира" at bounding box center [504, 148] width 651 height 12
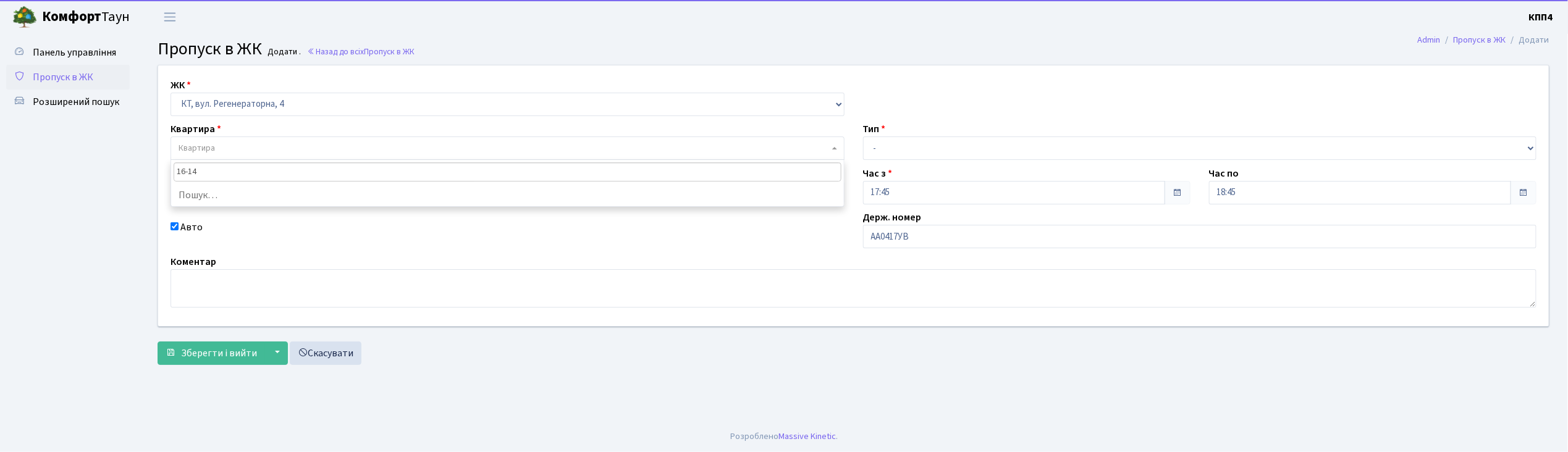
type input "16-142"
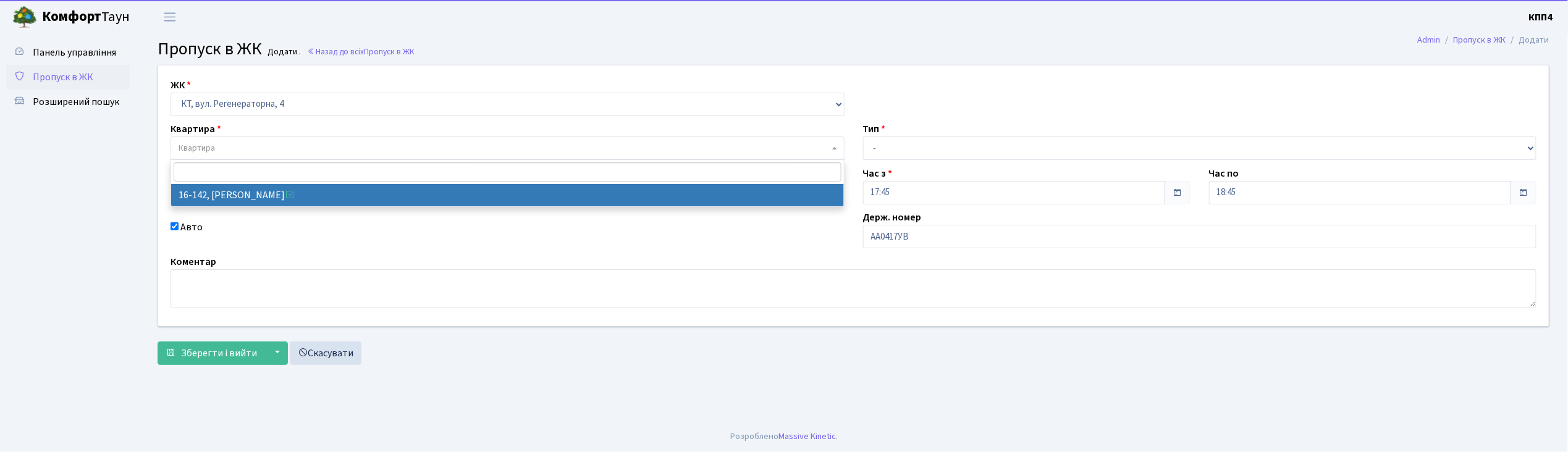
select select "8703"
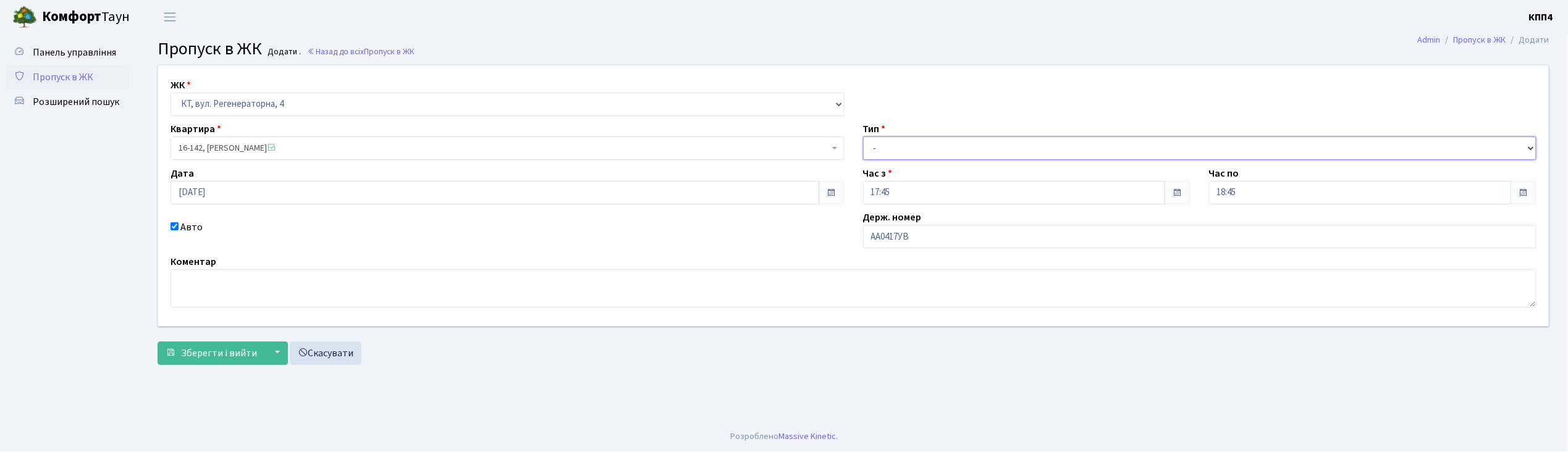
click at [940, 144] on select "- Доставка Таксі Гості Сервіс" at bounding box center [1200, 148] width 674 height 24
select select "3"
click at [863, 136] on select "- Доставка Таксі Гості Сервіс" at bounding box center [1200, 148] width 674 height 24
click at [205, 349] on span "Зберегти і вийти" at bounding box center [218, 353] width 76 height 13
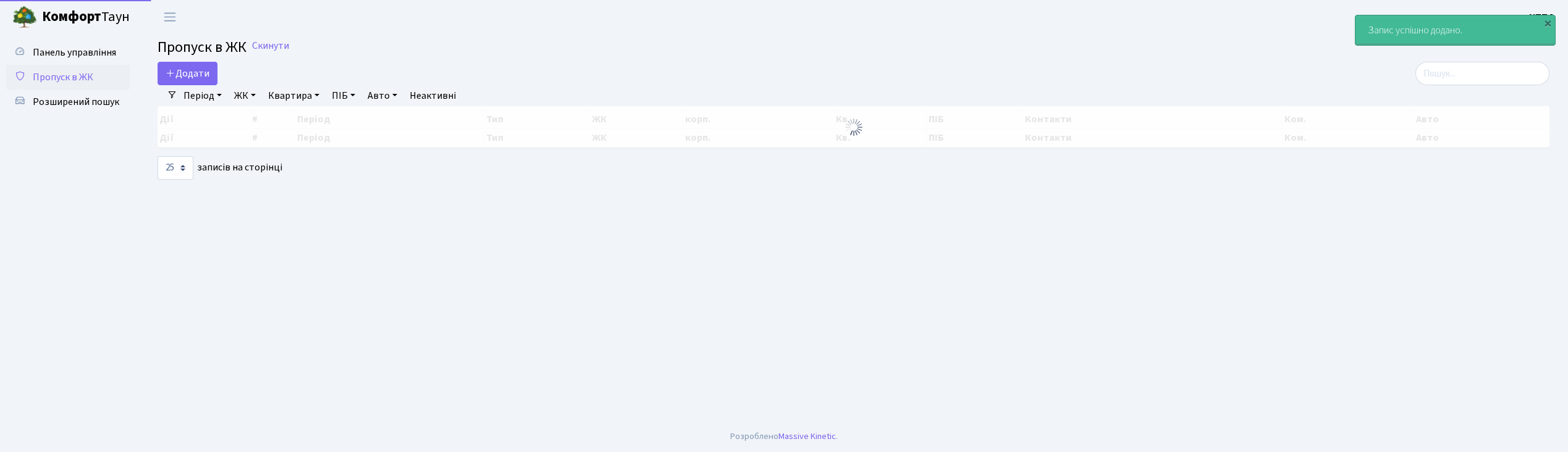
select select "25"
